Goal: Navigation & Orientation: Understand site structure

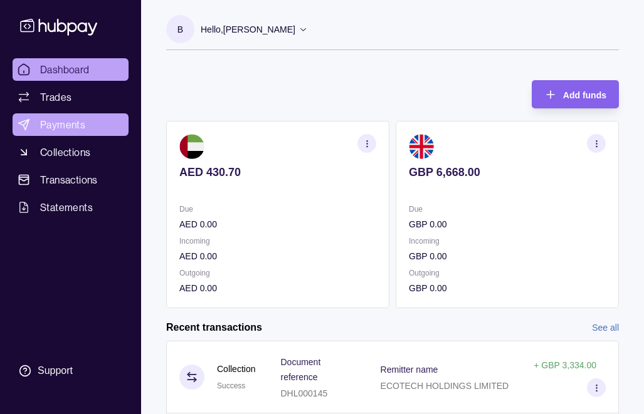
click at [50, 121] on span "Payments" at bounding box center [62, 124] width 45 height 15
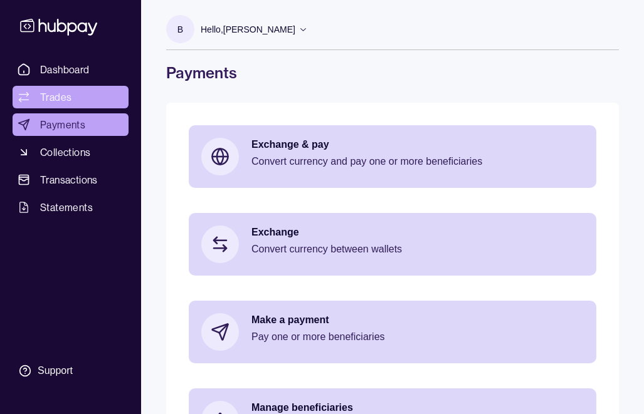
click at [51, 98] on span "Trades" at bounding box center [55, 97] width 31 height 15
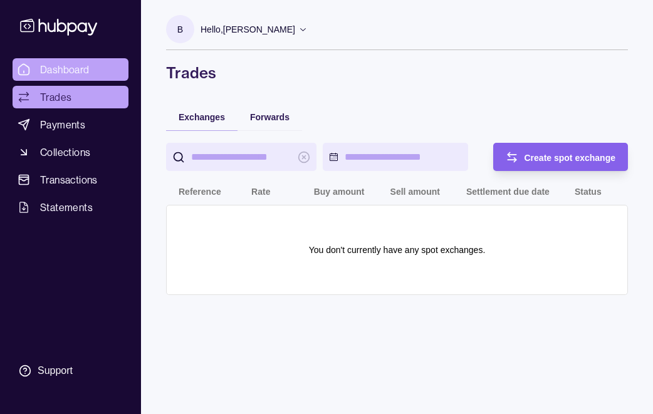
click at [51, 71] on span "Dashboard" at bounding box center [65, 69] width 50 height 15
